Goal: Information Seeking & Learning: Learn about a topic

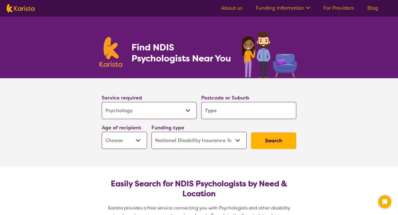
select select "Psychology"
select select "NDIS"
select select "Psychology"
select select "NDIS"
click at [230, 111] on input "search" at bounding box center [248, 110] width 95 height 17
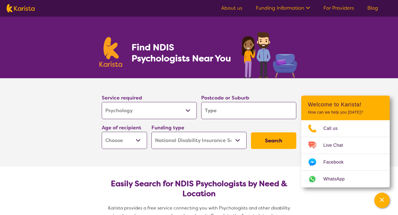
type input "s"
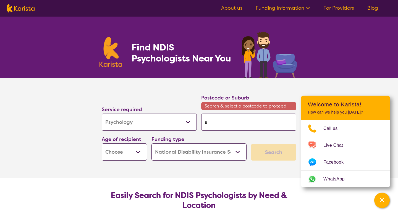
type input "sc"
type input "sca"
type input "scar"
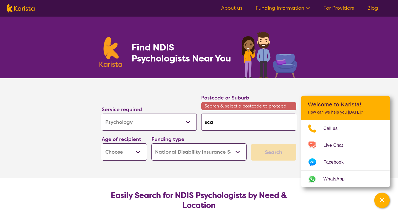
type input "scar"
type input "scarb"
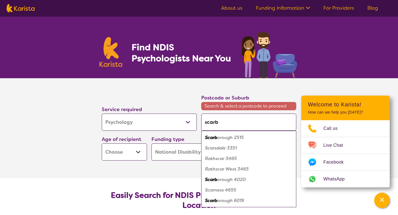
type input "scarbo"
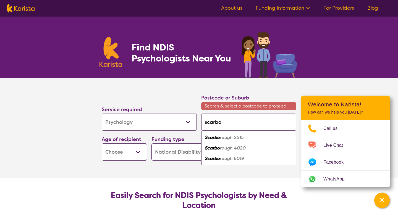
click at [236, 137] on em "rough 2515" at bounding box center [232, 137] width 24 height 6
type input "2515"
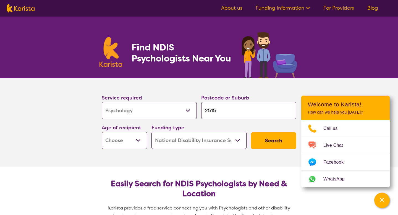
click at [225, 113] on input "2515" at bounding box center [248, 110] width 95 height 17
type input "251"
type input "25"
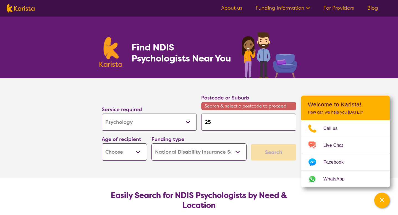
type input "2"
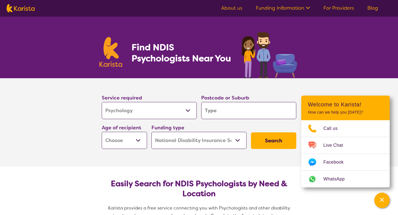
type input "s"
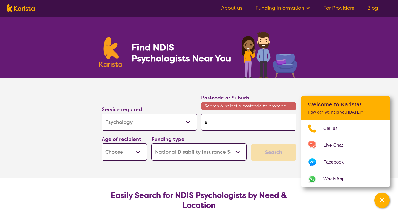
type input "sc"
type input "sca"
type input "scar"
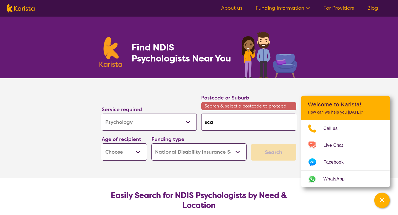
type input "scar"
type input "scarb"
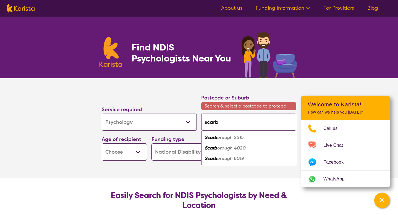
click at [239, 158] on em "orough 6019" at bounding box center [230, 158] width 27 height 6
type input "6019"
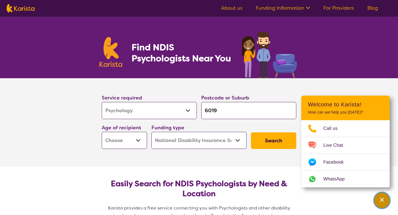
click at [380, 202] on icon "Channel Menu" at bounding box center [382, 200] width 6 height 6
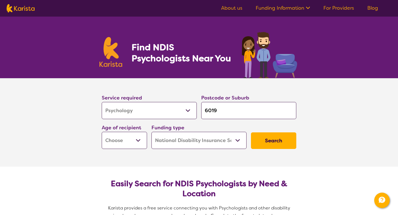
click at [137, 139] on select "Early Childhood - 0 to 9 Child - 10 to 11 Adolescent - 12 to 17 Adult - 18 to 6…" at bounding box center [124, 140] width 45 height 17
select select "AD"
click at [102, 132] on select "Early Childhood - 0 to 9 Child - 10 to 11 Adolescent - 12 to 17 Adult - 18 to 6…" at bounding box center [124, 140] width 45 height 17
select select "AD"
click at [269, 140] on button "Search" at bounding box center [273, 140] width 45 height 17
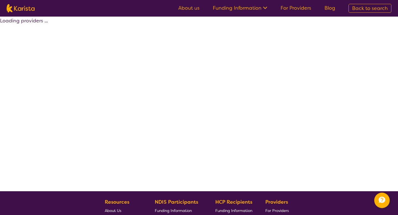
select select "by_score"
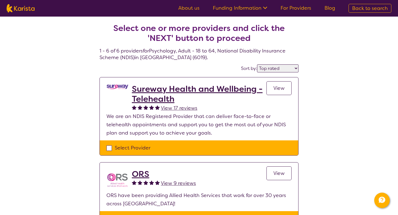
select select "Psychology"
select select "AD"
select select "NDIS"
select select "Psychology"
select select "AD"
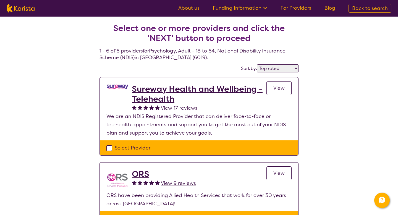
select select "NDIS"
